Goal: Task Accomplishment & Management: Use online tool/utility

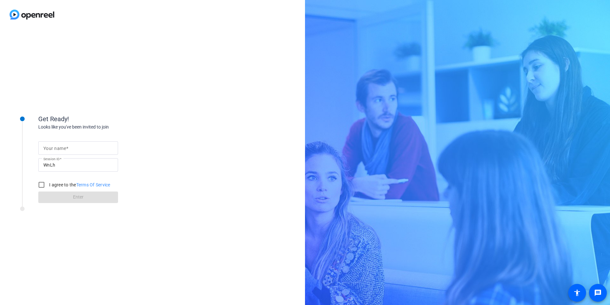
click at [103, 144] on input "Your name" at bounding box center [78, 148] width 70 height 8
type input "[PERSON_NAME]"
click at [45, 183] on input "I agree to the Terms Of Service" at bounding box center [41, 184] width 13 height 13
checkbox input "true"
click at [84, 199] on span at bounding box center [78, 196] width 80 height 15
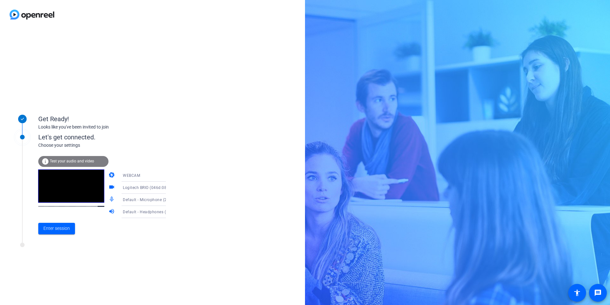
click at [140, 196] on div "Default - Microphone (2- Shure MV7+) (14ed:1019)" at bounding box center [147, 199] width 48 height 8
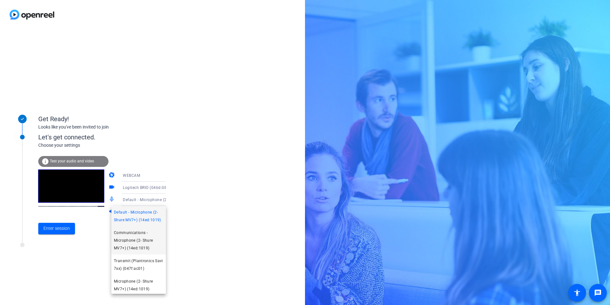
click at [147, 252] on span "Communications - Microphone (2- Shure MV7+) (14ed:1019)" at bounding box center [138, 240] width 49 height 23
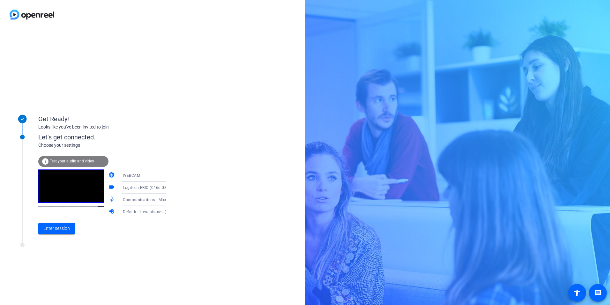
click at [143, 215] on div "Default - Headphones (2- Shure MV7+) (14ed:1019)" at bounding box center [147, 212] width 48 height 8
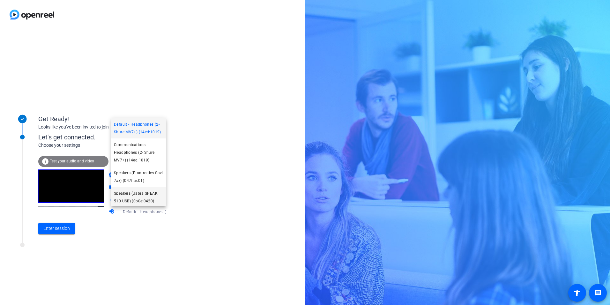
scroll to position [50, 0]
click at [138, 156] on span "Speakers (Jabra SPEAK 510 USB) (0b0e:0420)" at bounding box center [138, 154] width 49 height 15
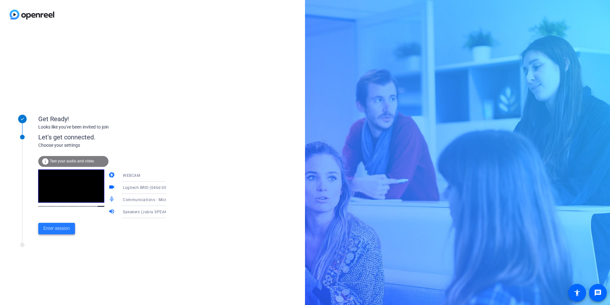
click at [54, 227] on span "Enter session" at bounding box center [56, 228] width 26 height 7
